Goal: Information Seeking & Learning: Check status

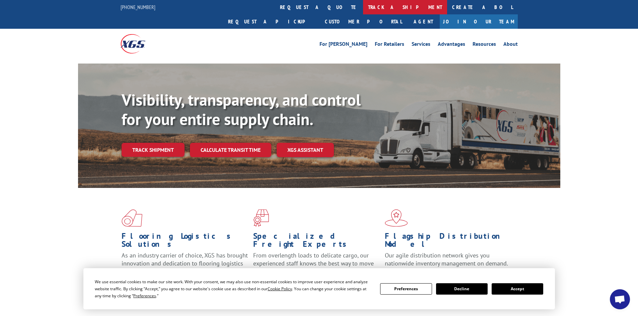
click at [363, 8] on link "track a shipment" at bounding box center [405, 7] width 84 height 14
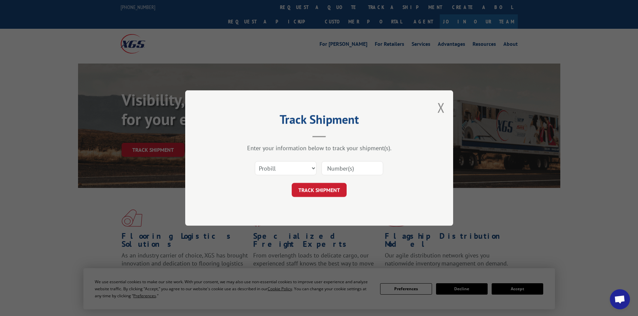
click at [338, 169] on input at bounding box center [352, 168] width 62 height 14
paste input "16331844"
type input "16331844"
click at [305, 191] on button "TRACK SHIPMENT" at bounding box center [319, 190] width 55 height 14
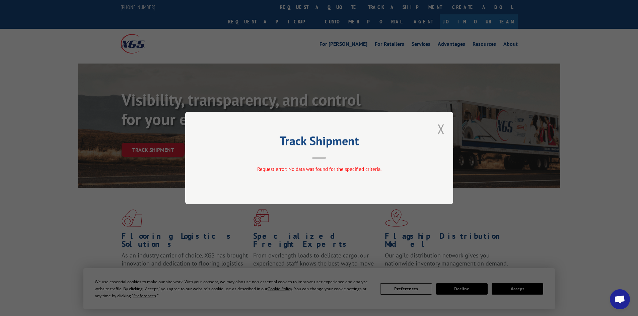
click at [442, 128] on button "Close modal" at bounding box center [440, 129] width 7 height 18
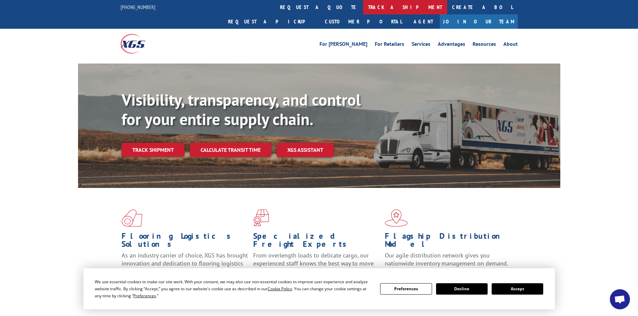
click at [363, 7] on link "track a shipment" at bounding box center [405, 7] width 84 height 14
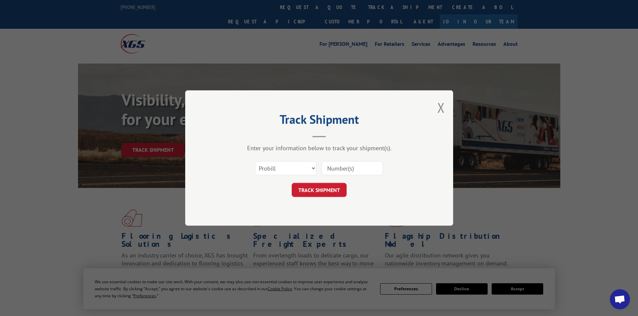
paste input "16331844"
type input "16331844"
click at [314, 190] on button "TRACK SHIPMENT" at bounding box center [319, 190] width 55 height 14
